Goal: Transaction & Acquisition: Purchase product/service

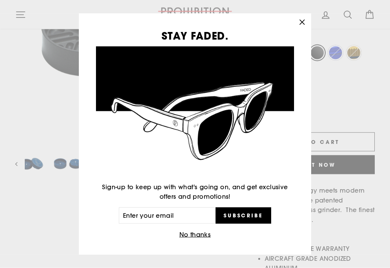
scroll to position [152, 0]
click at [305, 28] on icon "button" at bounding box center [302, 22] width 11 height 11
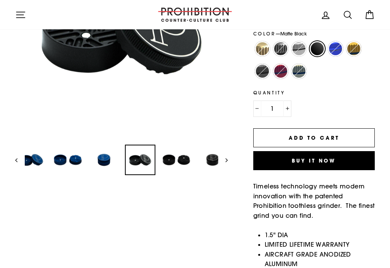
scroll to position [173, 0]
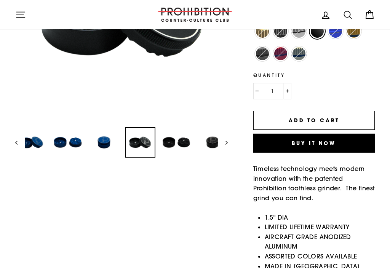
click at [102, 141] on img at bounding box center [104, 142] width 29 height 29
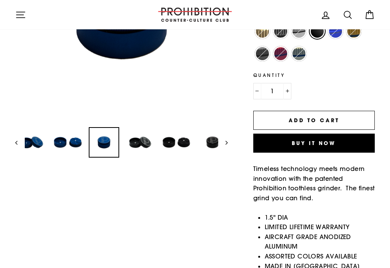
click at [55, 145] on img at bounding box center [67, 142] width 29 height 29
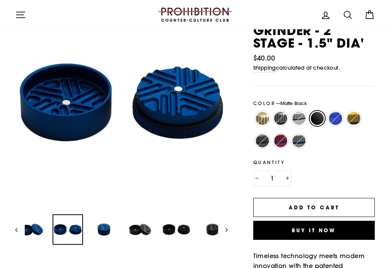
scroll to position [0, 0]
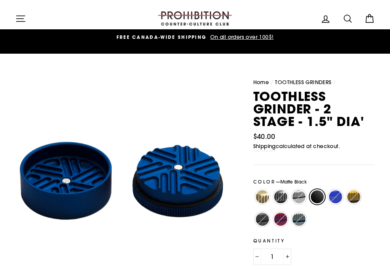
click at [25, 18] on icon "button" at bounding box center [20, 18] width 11 height 11
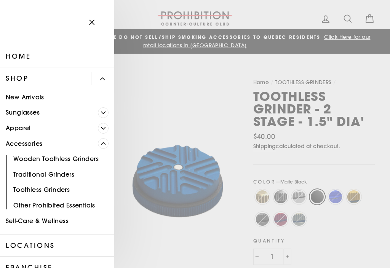
click at [62, 171] on link "Traditional Grinders" at bounding box center [57, 175] width 114 height 16
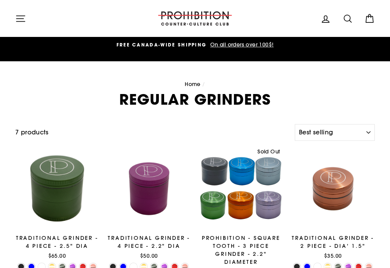
select select "best-selling"
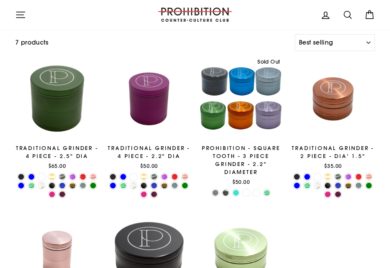
scroll to position [85, 0]
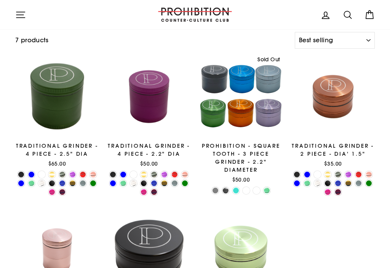
click at [18, 15] on icon "button" at bounding box center [20, 15] width 8 height 6
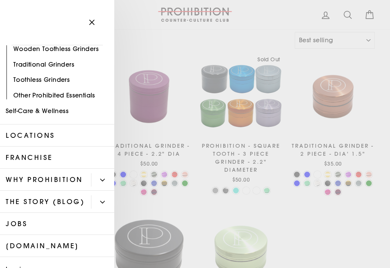
scroll to position [111, 0]
click at [64, 109] on link "Self-Care & Wellness" at bounding box center [57, 111] width 114 height 16
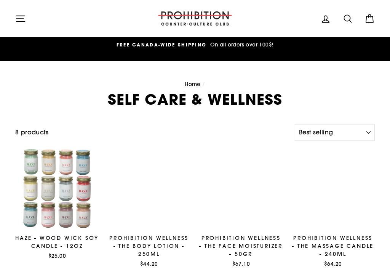
select select "best-selling"
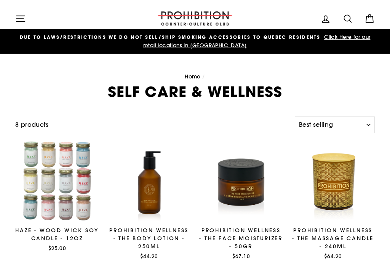
click at [20, 18] on icon "button" at bounding box center [20, 19] width 8 height 6
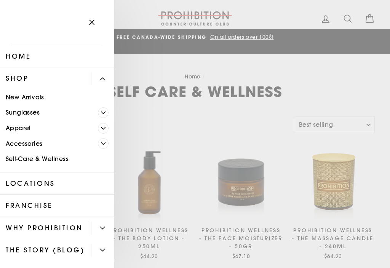
click at [45, 93] on link "New Arrivals" at bounding box center [57, 98] width 114 height 16
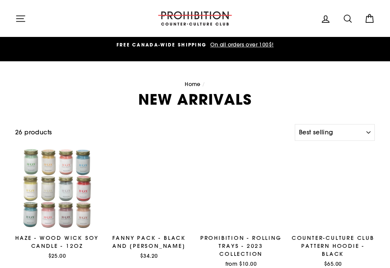
select select "best-selling"
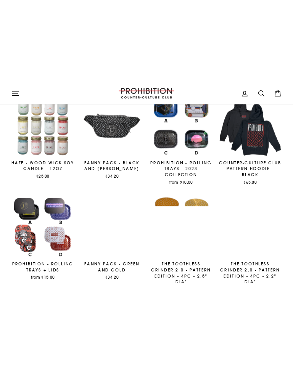
scroll to position [123, 0]
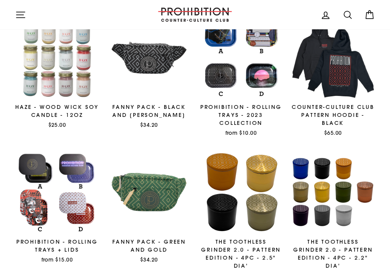
click at [44, 221] on span "Quick view" at bounding box center [57, 224] width 29 height 7
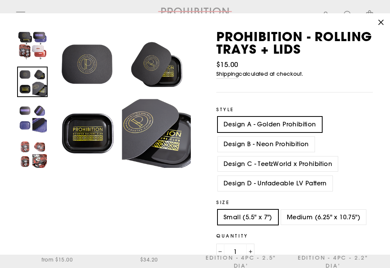
click at [275, 144] on label "Design B - Neon Prohibition" at bounding box center [266, 144] width 97 height 15
click at [217, 137] on input "Design B - Neon Prohibition" at bounding box center [216, 137] width 0 height 0
radio input "true"
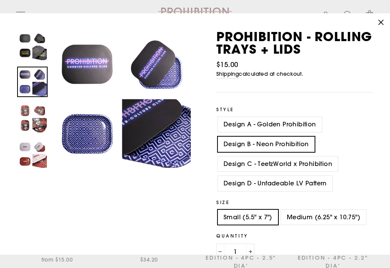
click at [306, 164] on label "Design C - TeetzWorld x Prohibition" at bounding box center [278, 164] width 120 height 15
click at [217, 157] on input "Design C - TeetzWorld x Prohibition" at bounding box center [216, 157] width 0 height 0
radio input "true"
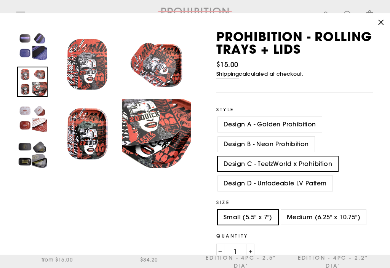
click at [307, 187] on label "Design D - Unfadeable LV Pattern" at bounding box center [275, 183] width 115 height 15
click at [217, 176] on input "Design D - Unfadeable LV Pattern" at bounding box center [216, 176] width 0 height 0
radio input "true"
